Goal: Navigation & Orientation: Find specific page/section

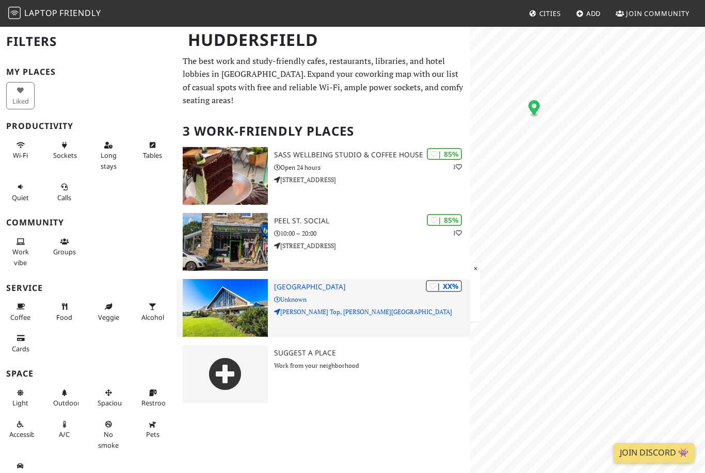
click at [384, 296] on div "Huddersfield Filters My Places Liked Productivity Wi-Fi Sockets Long stays Tabl…" at bounding box center [352, 219] width 705 height 386
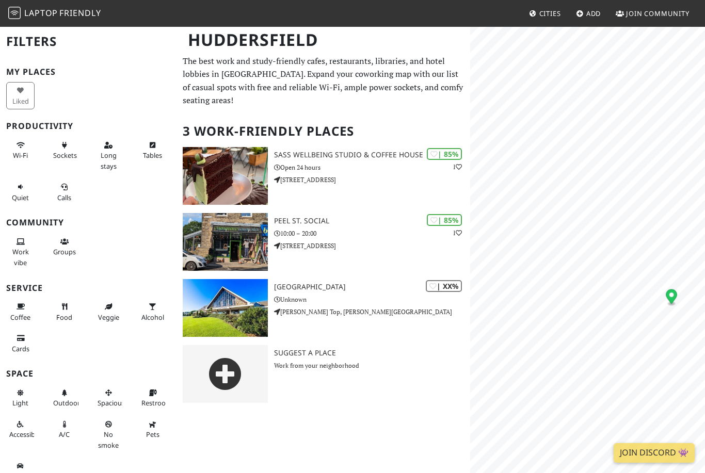
click at [83, 17] on span "Friendly" at bounding box center [79, 12] width 41 height 11
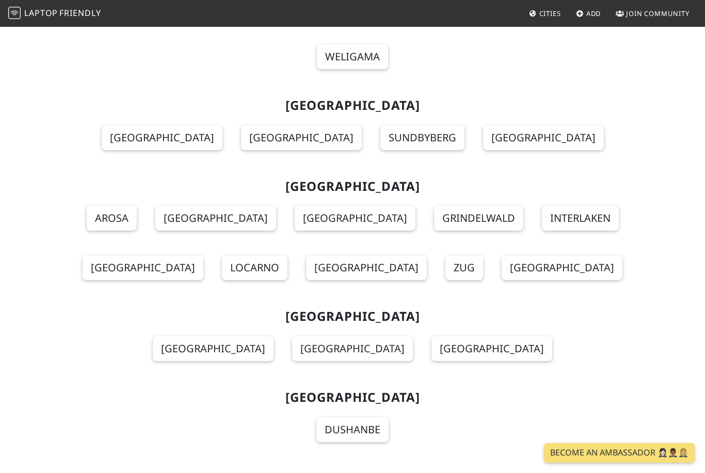
scroll to position [11609, 0]
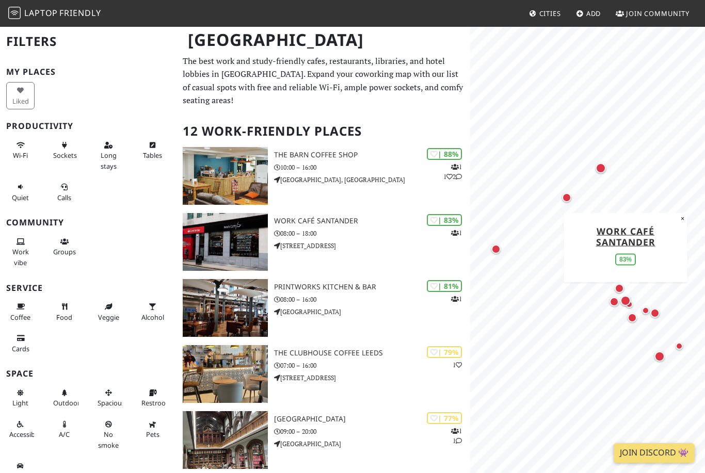
click at [601, 167] on div "Map marker" at bounding box center [601, 168] width 10 height 10
click at [567, 198] on div "Map marker" at bounding box center [566, 197] width 9 height 9
click at [497, 250] on div "Map marker" at bounding box center [495, 249] width 9 height 9
click at [613, 225] on button "×" at bounding box center [615, 224] width 10 height 11
click at [660, 357] on div "Map marker" at bounding box center [659, 356] width 10 height 10
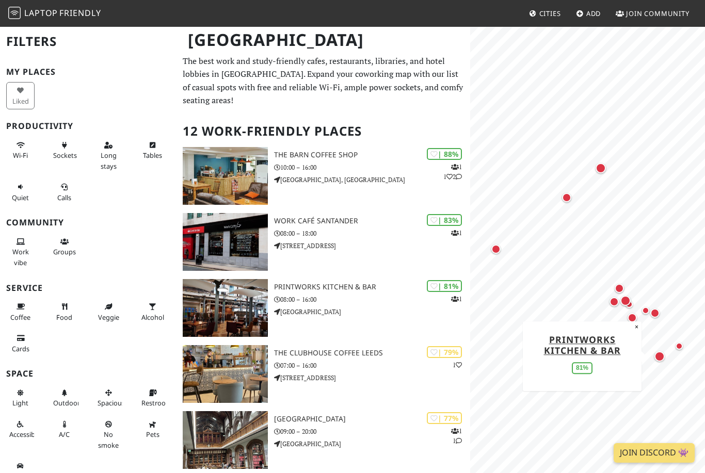
click at [678, 347] on div "Map marker" at bounding box center [679, 346] width 7 height 7
click at [657, 318] on button "×" at bounding box center [656, 316] width 10 height 11
click at [656, 314] on div "Map marker" at bounding box center [654, 313] width 9 height 9
click at [692, 246] on button "×" at bounding box center [690, 241] width 10 height 11
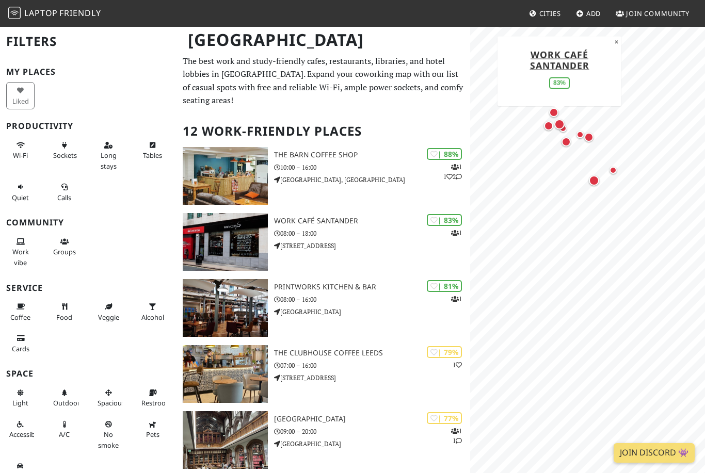
click at [595, 179] on div "Map marker" at bounding box center [594, 180] width 10 height 10
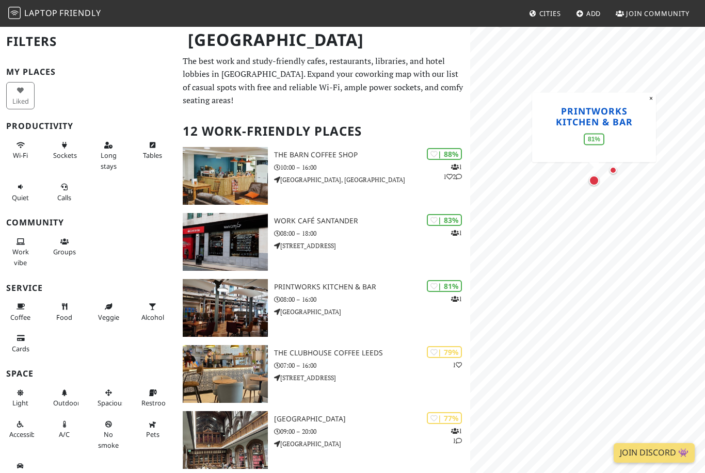
click at [601, 119] on link "Printworks Kitchen & Bar" at bounding box center [593, 115] width 77 height 23
